Goal: Task Accomplishment & Management: Contribute content

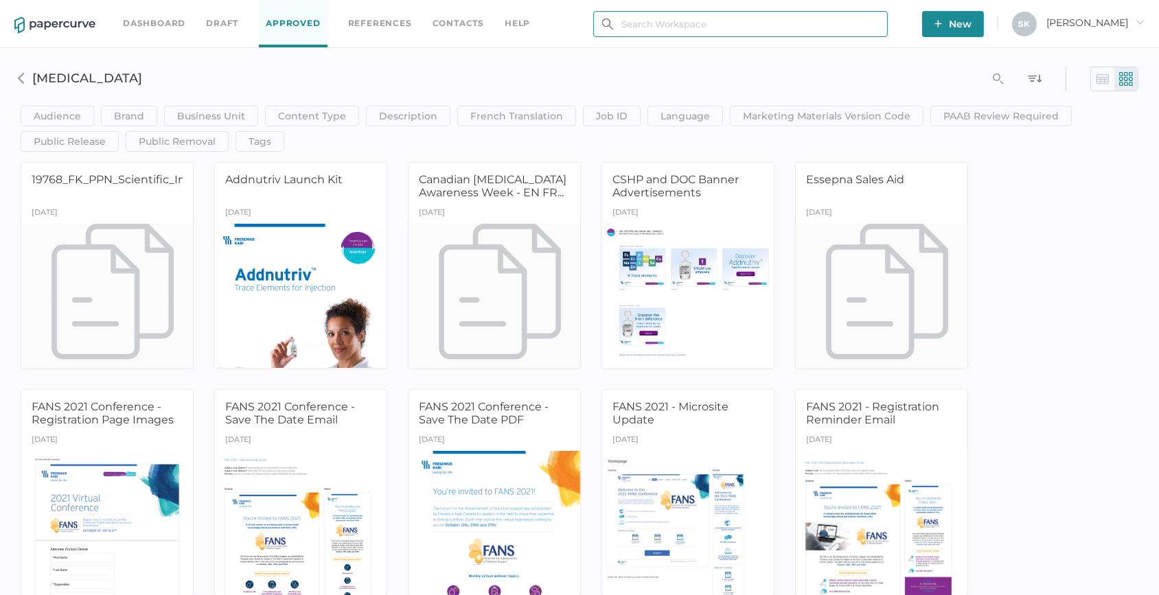
click at [769, 27] on input "text" at bounding box center [740, 24] width 295 height 26
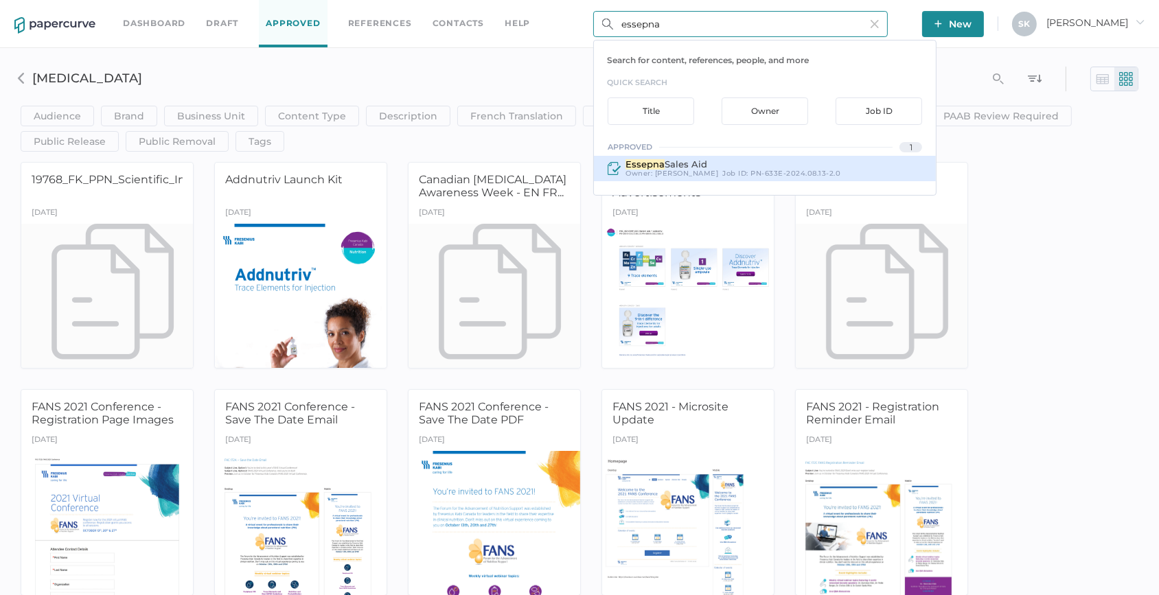
type input "essepna"
click at [705, 163] on div "Essepna Sales Aid" at bounding box center [733, 164] width 215 height 10
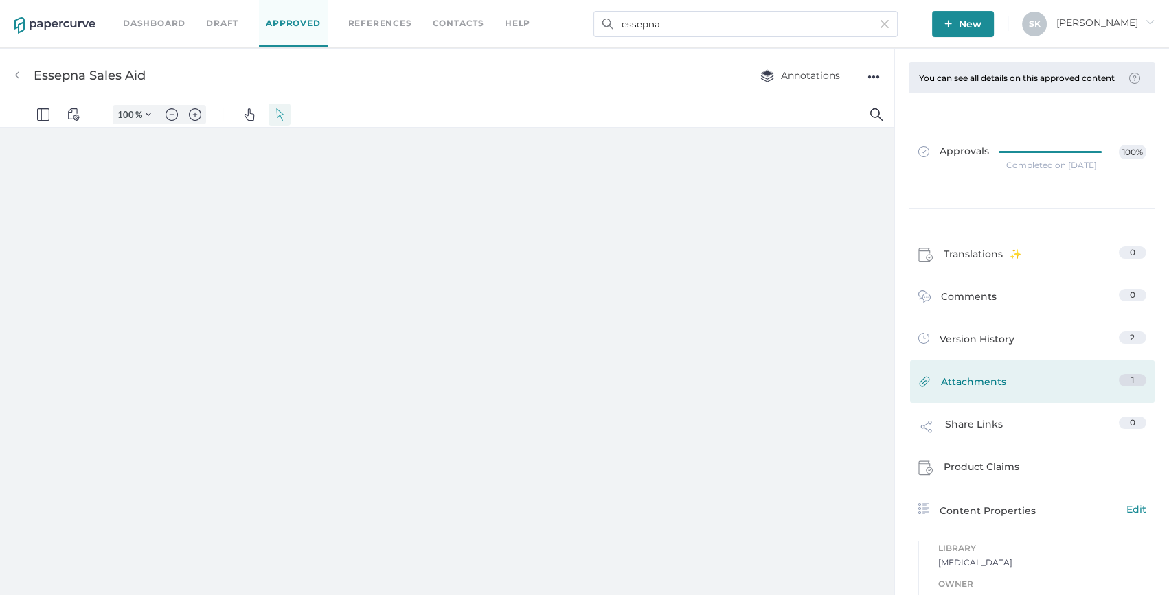
click at [1003, 390] on link "Attachments 1" at bounding box center [1032, 384] width 228 height 21
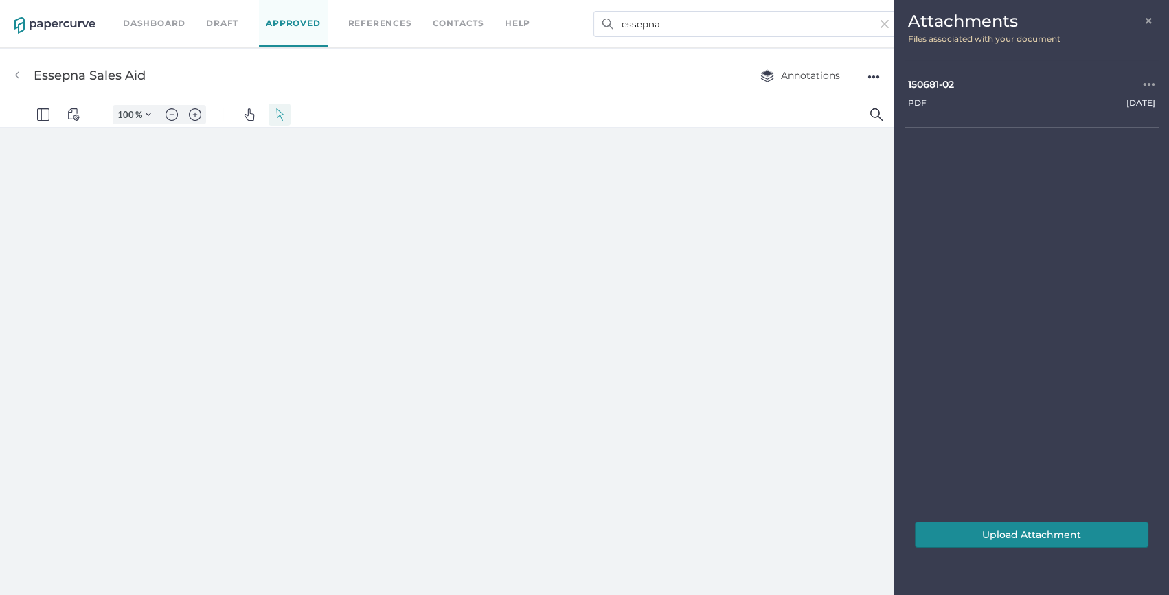
type input "54"
click at [1027, 528] on button "Upload Attachment" at bounding box center [1032, 535] width 234 height 26
drag, startPoint x: 1144, startPoint y: 18, endPoint x: 1042, endPoint y: 0, distance: 103.9
click at [1144, 18] on span "×" at bounding box center [1149, 19] width 11 height 11
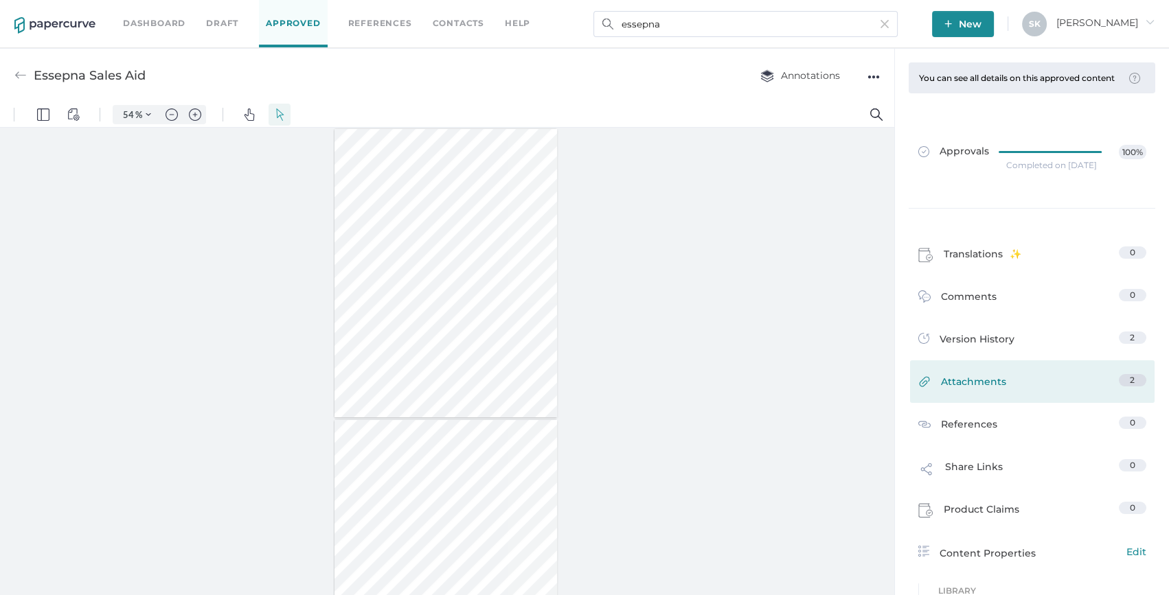
click at [1028, 380] on div "Attachments 2" at bounding box center [1032, 382] width 244 height 43
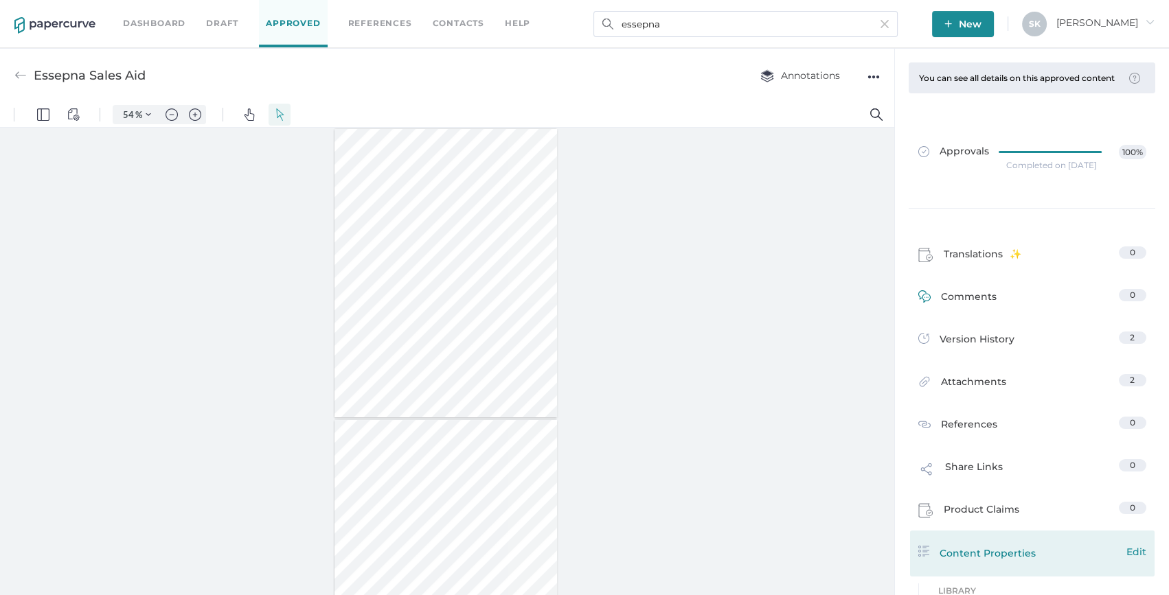
click at [1004, 310] on link "Comments 0" at bounding box center [1032, 299] width 228 height 21
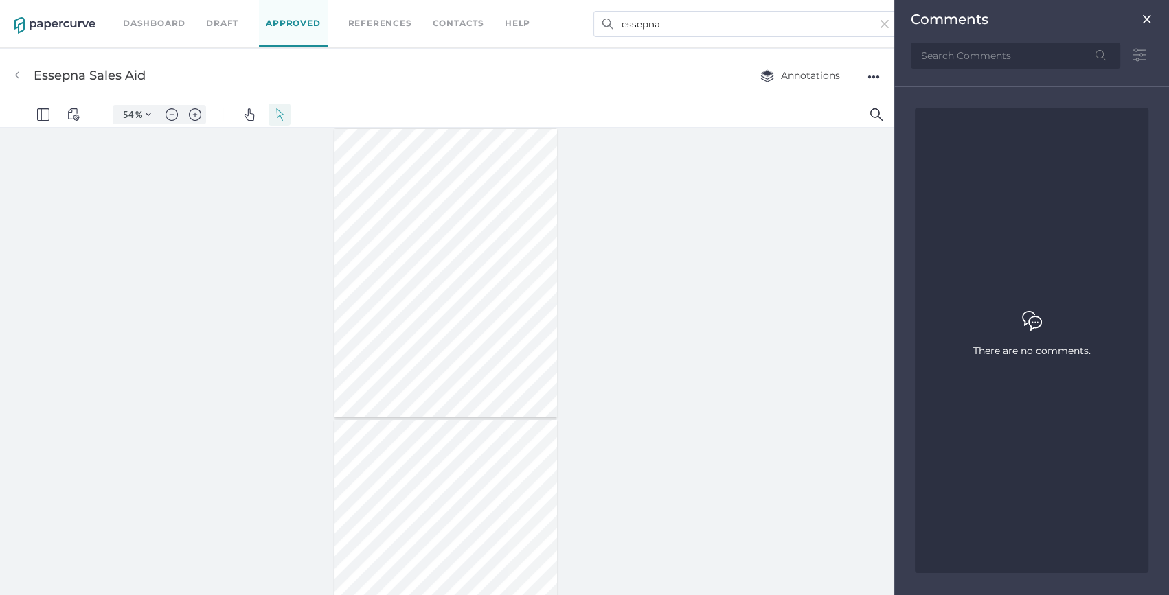
scroll to position [5, 0]
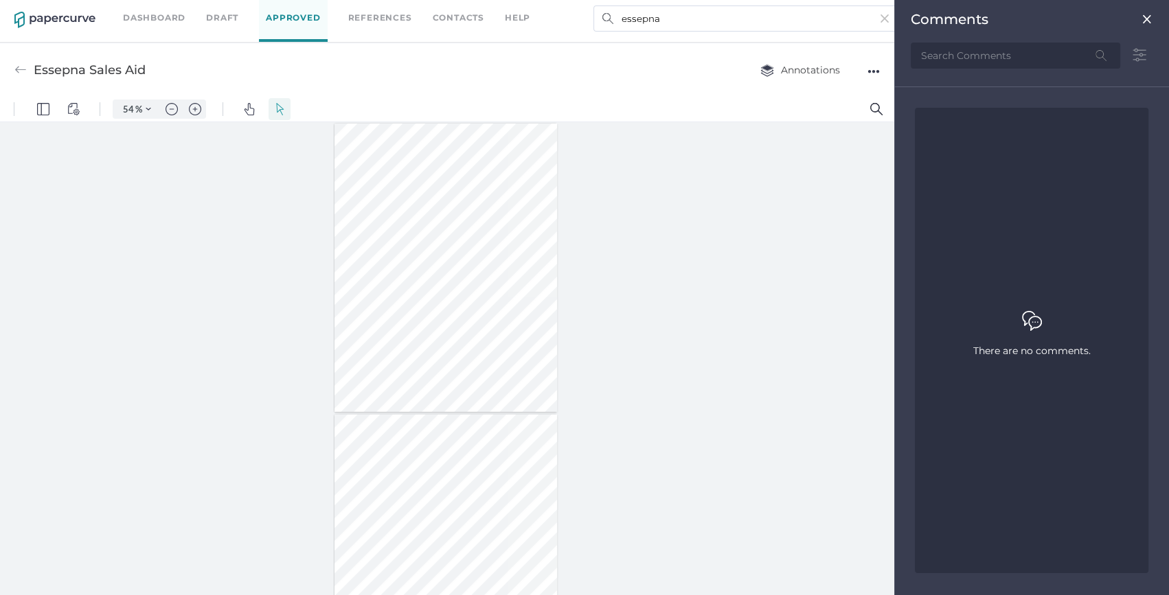
click at [694, 329] on div at bounding box center [447, 359] width 894 height 474
click at [1159, 14] on div "Comments" at bounding box center [1032, 40] width 264 height 80
click at [1144, 14] on img at bounding box center [1146, 19] width 11 height 11
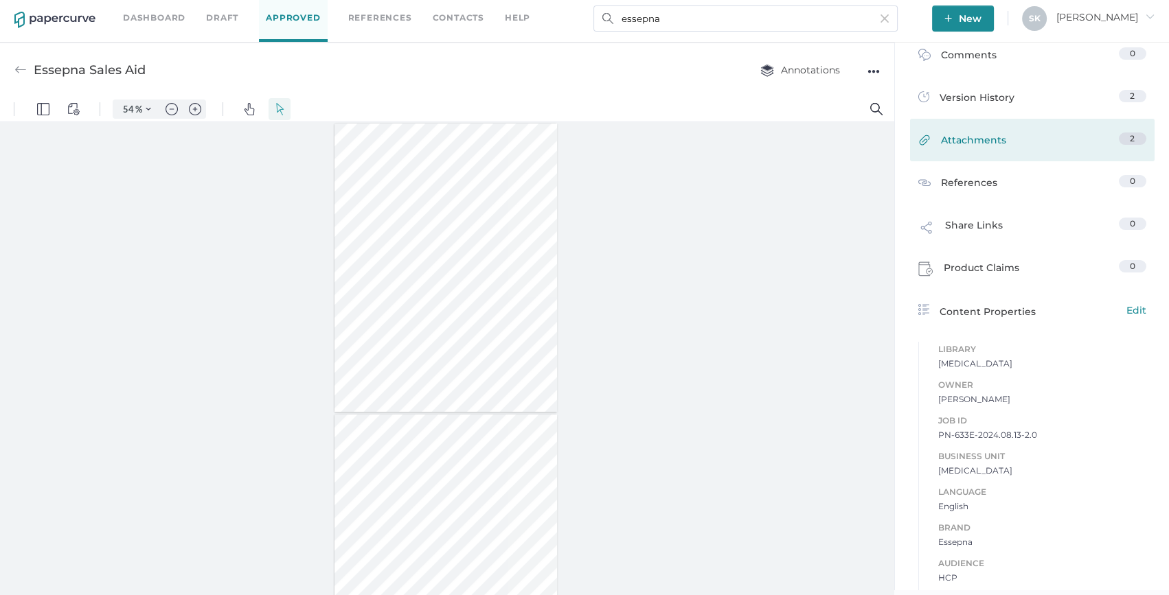
click at [999, 154] on link "Attachments 2" at bounding box center [1032, 143] width 228 height 21
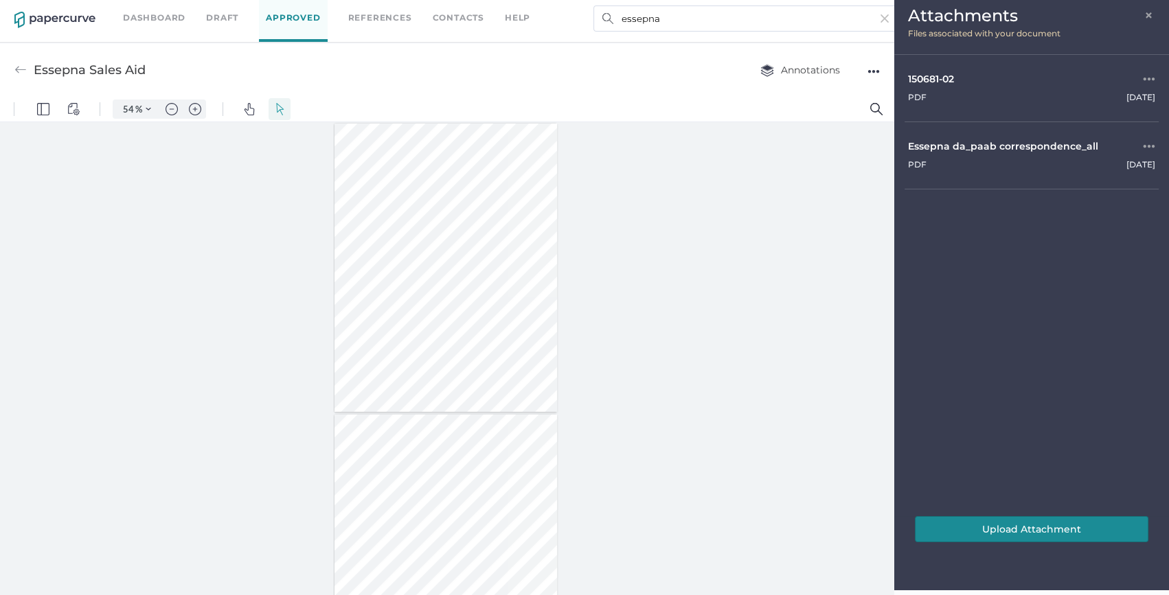
click at [1147, 14] on span "×" at bounding box center [1149, 13] width 11 height 11
